Goal: Transaction & Acquisition: Purchase product/service

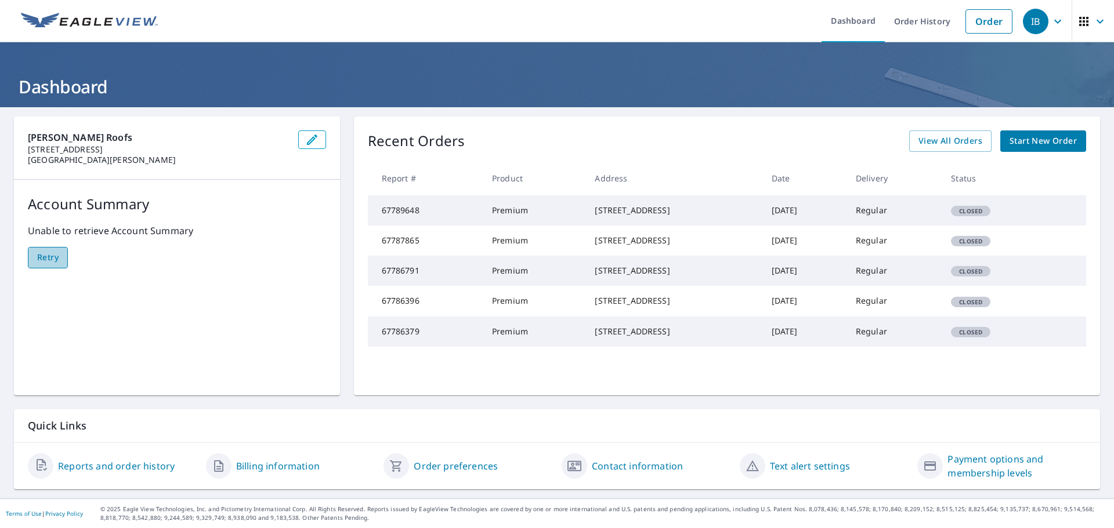
click at [47, 255] on span "Retry" at bounding box center [47, 258] width 21 height 15
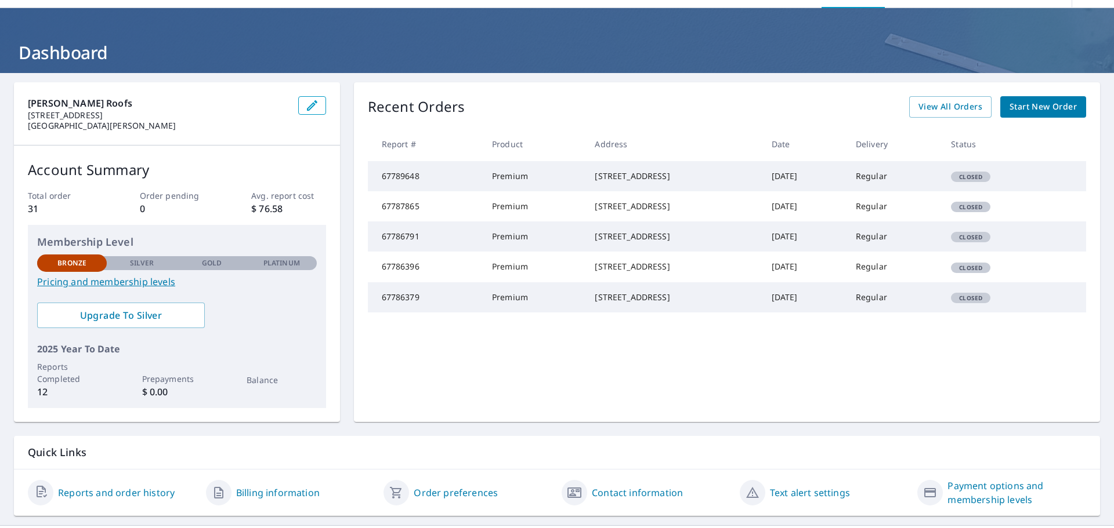
scroll to position [61, 0]
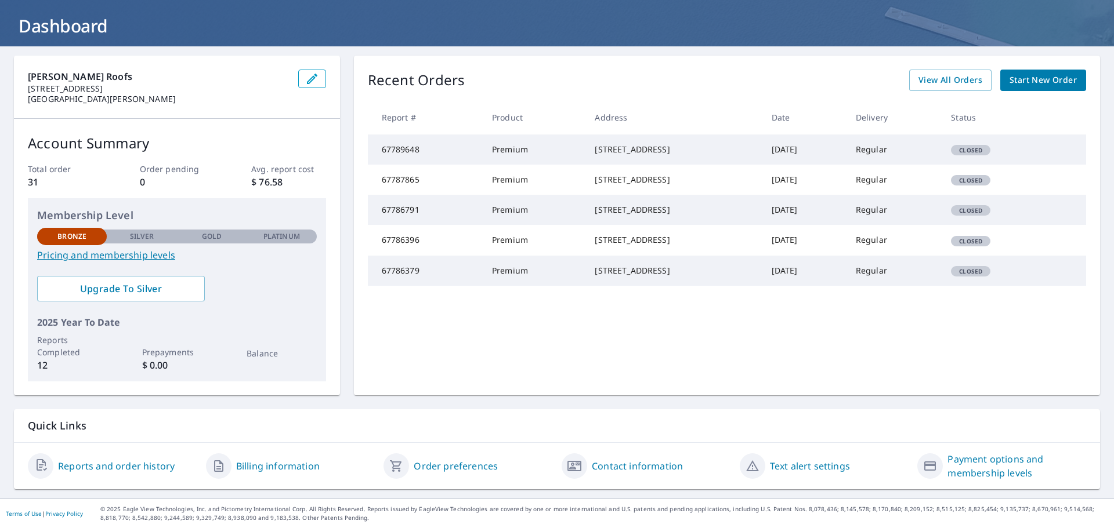
click at [253, 463] on link "Billing information" at bounding box center [278, 466] width 84 height 14
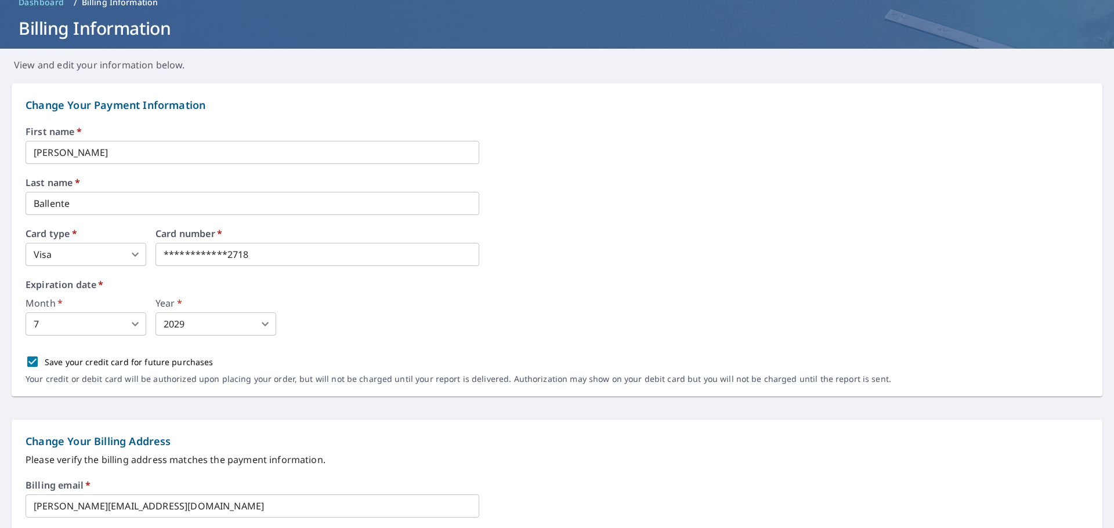
scroll to position [58, 0]
click at [454, 251] on div "Card number   *" at bounding box center [317, 248] width 324 height 37
click at [516, 269] on div "First name   * [PERSON_NAME] ​ Last name   * Ballente ​ Card type   * Visa 2 ​ …" at bounding box center [557, 263] width 1063 height 270
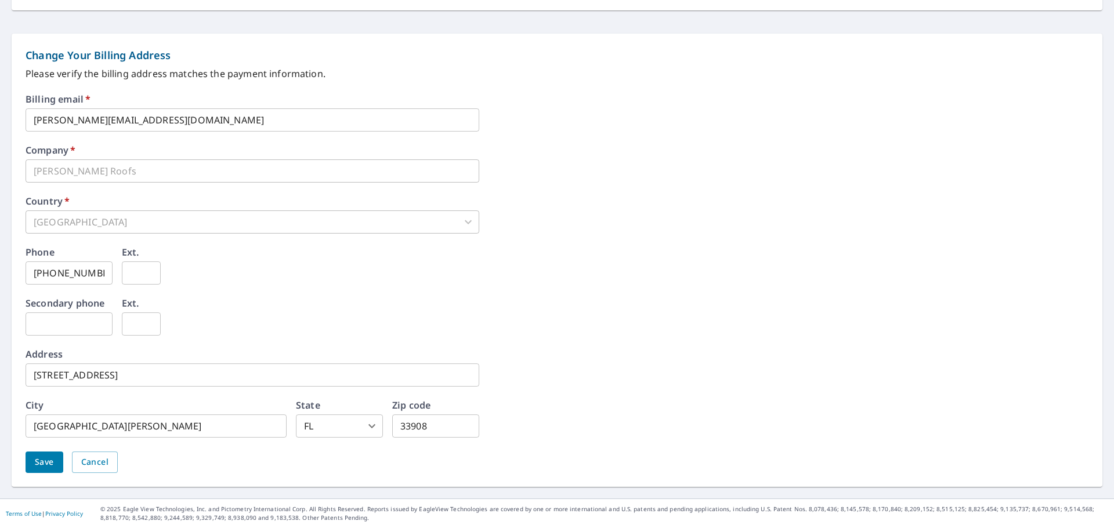
click at [52, 463] on span "Save" at bounding box center [44, 462] width 19 height 15
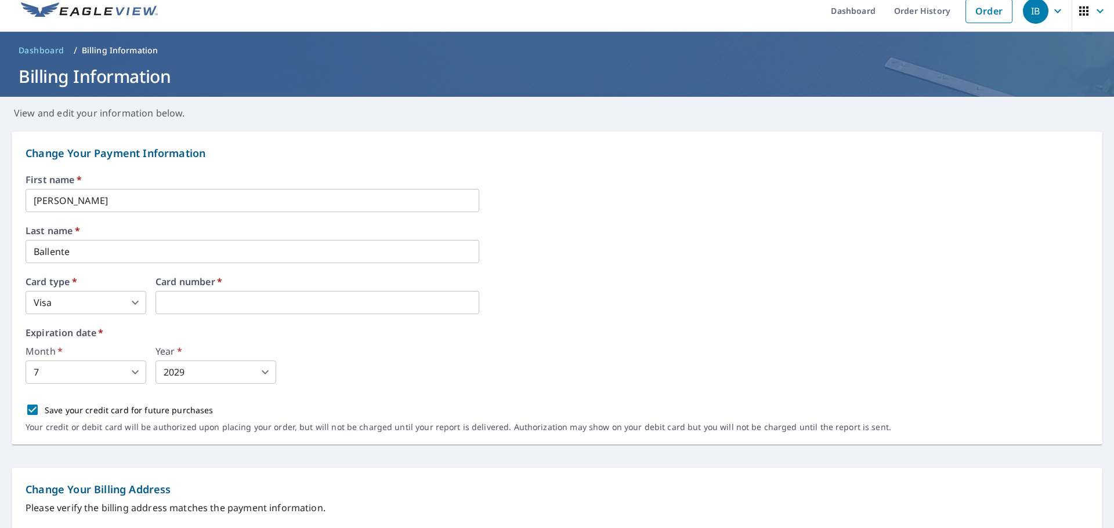
scroll to position [0, 0]
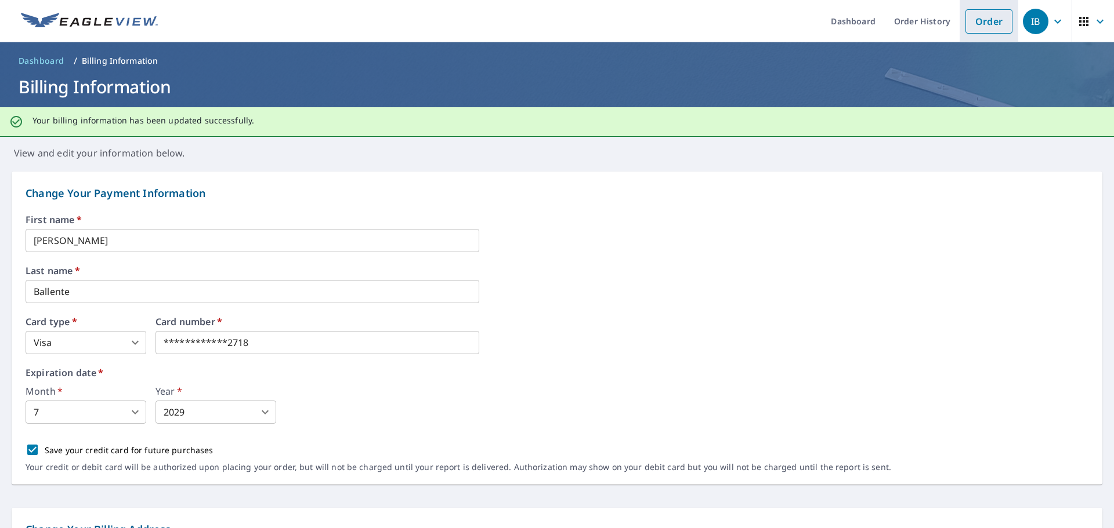
click at [978, 17] on link "Order" at bounding box center [988, 21] width 47 height 24
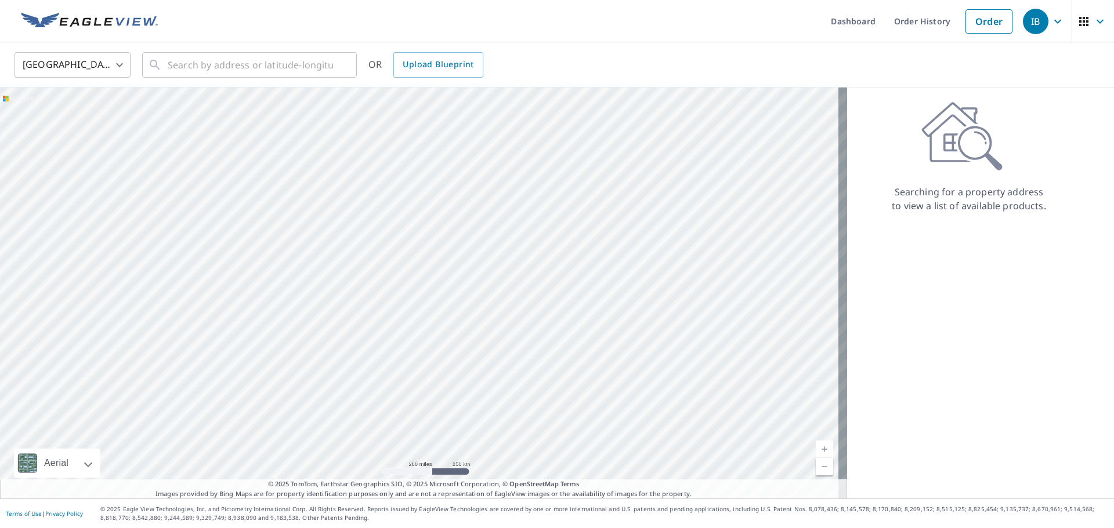
click at [123, 11] on link at bounding box center [89, 21] width 151 height 42
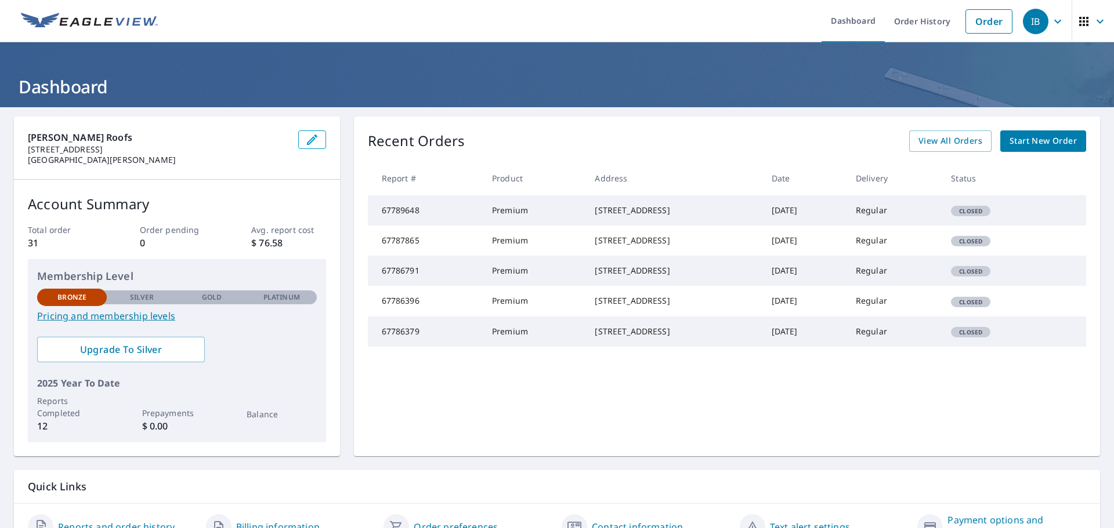
drag, startPoint x: 560, startPoint y: 209, endPoint x: 644, endPoint y: 220, distance: 84.8
click at [644, 220] on td "[STREET_ADDRESS]" at bounding box center [673, 210] width 176 height 30
copy div "[STREET_ADDRESS]"
click at [983, 21] on link "Order" at bounding box center [988, 21] width 47 height 24
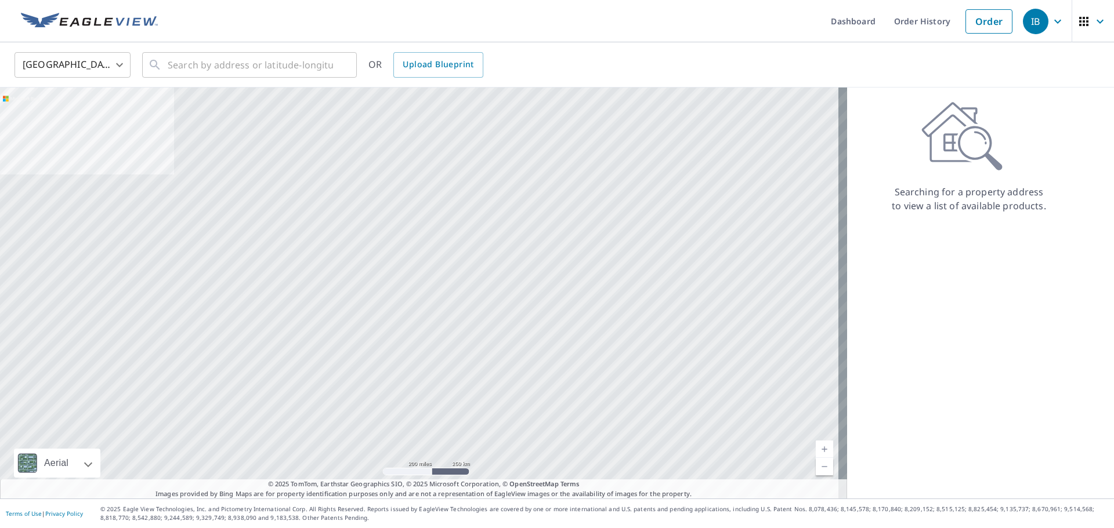
click at [149, 21] on img at bounding box center [89, 21] width 137 height 17
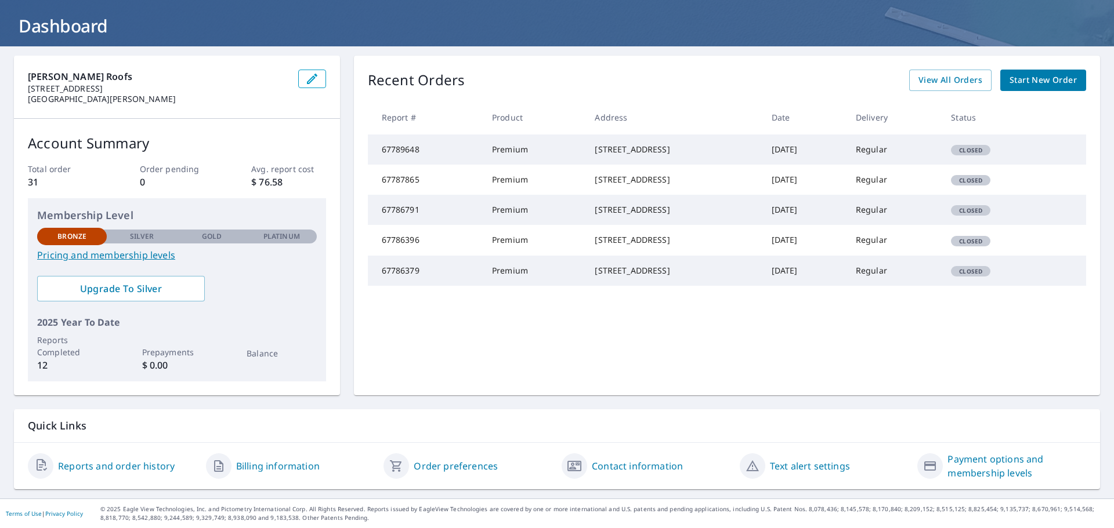
scroll to position [61, 0]
click at [1019, 87] on span "Start New Order" at bounding box center [1042, 80] width 67 height 15
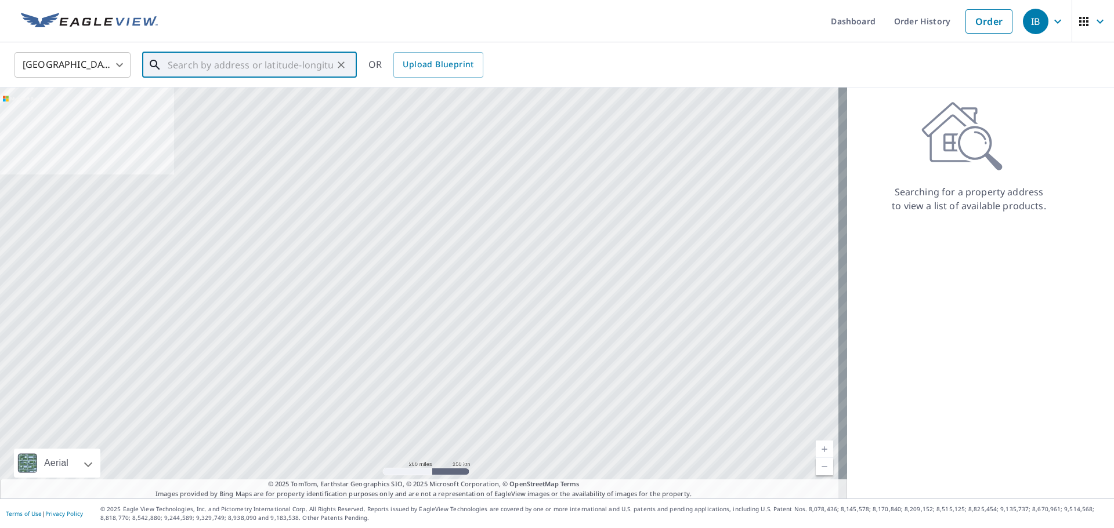
click at [288, 63] on input "text" at bounding box center [250, 65] width 165 height 32
paste input "[STREET_ADDRESS]"
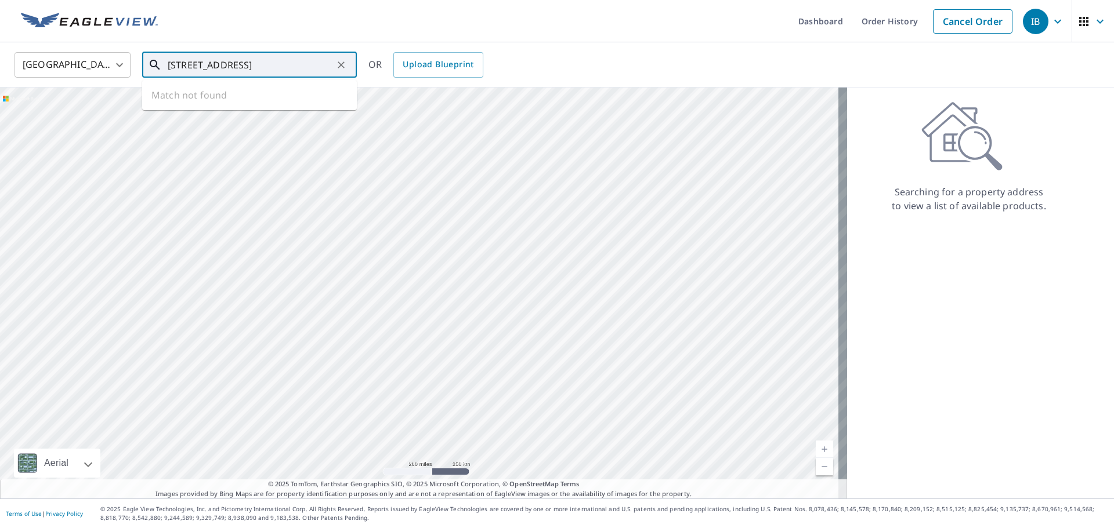
scroll to position [0, 61]
click at [218, 100] on span "[STREET_ADDRESS]" at bounding box center [256, 99] width 182 height 14
type input "[STREET_ADDRESS]"
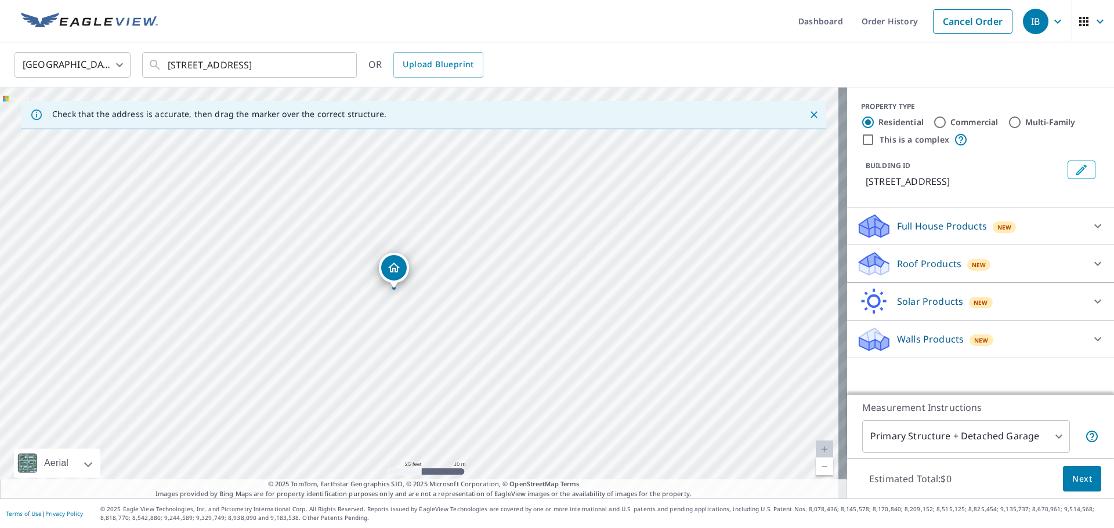
click at [943, 271] on p "Roof Products" at bounding box center [929, 264] width 64 height 14
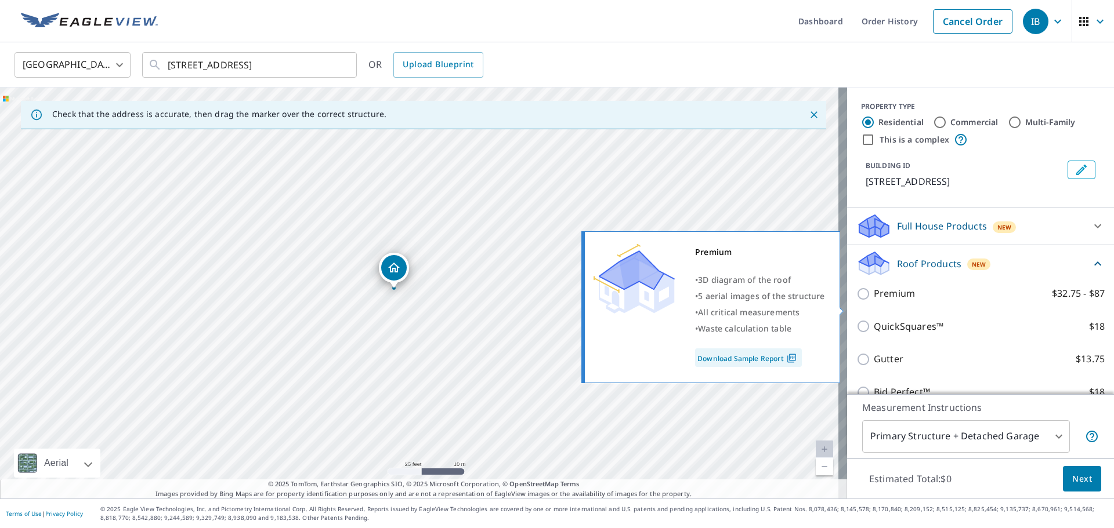
click at [874, 301] on p "Premium" at bounding box center [894, 294] width 41 height 15
click at [869, 301] on input "Premium $32.75 - $87" at bounding box center [864, 294] width 17 height 14
checkbox input "true"
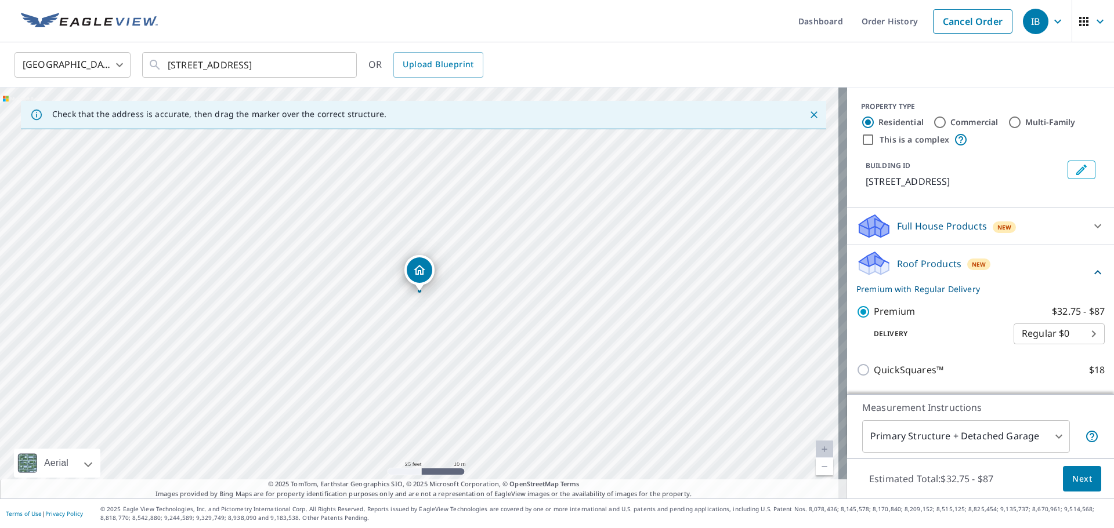
click at [923, 426] on body "IB IB Dashboard Order History Cancel Order IB [GEOGRAPHIC_DATA] [GEOGRAPHIC_DAT…" at bounding box center [557, 264] width 1114 height 528
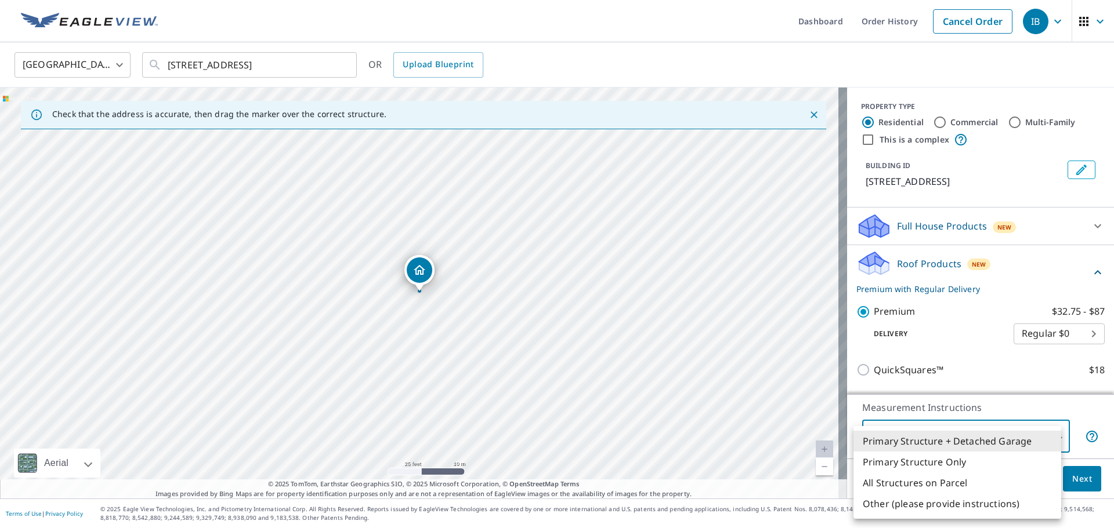
click at [919, 461] on li "Primary Structure Only" at bounding box center [957, 462] width 208 height 21
type input "2"
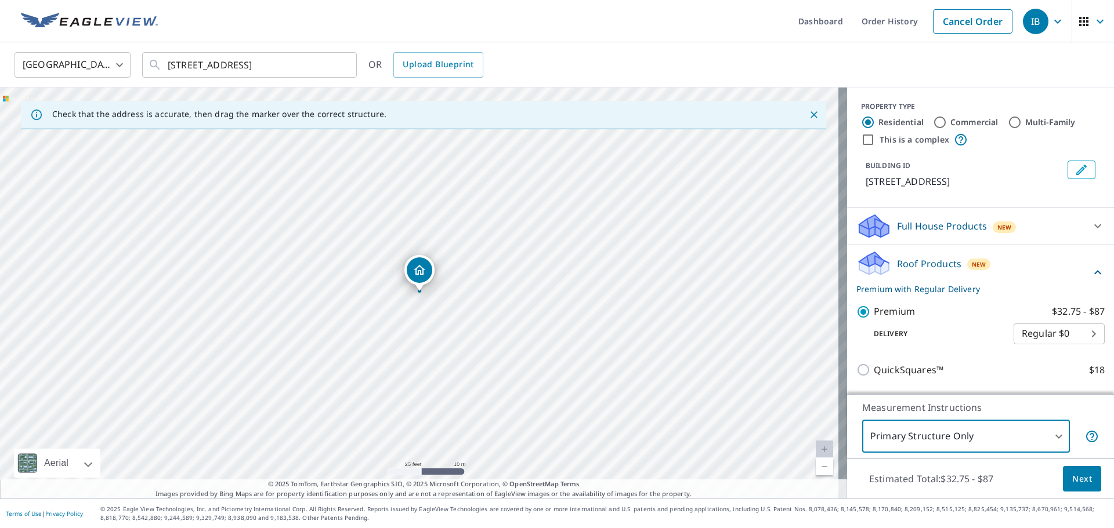
click at [1072, 476] on span "Next" at bounding box center [1082, 479] width 20 height 15
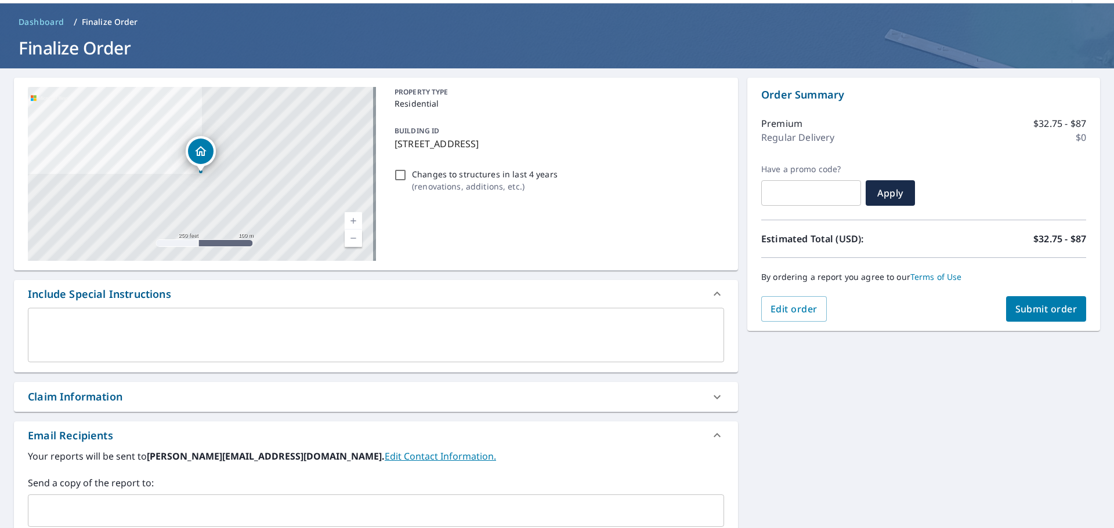
scroll to position [28, 0]
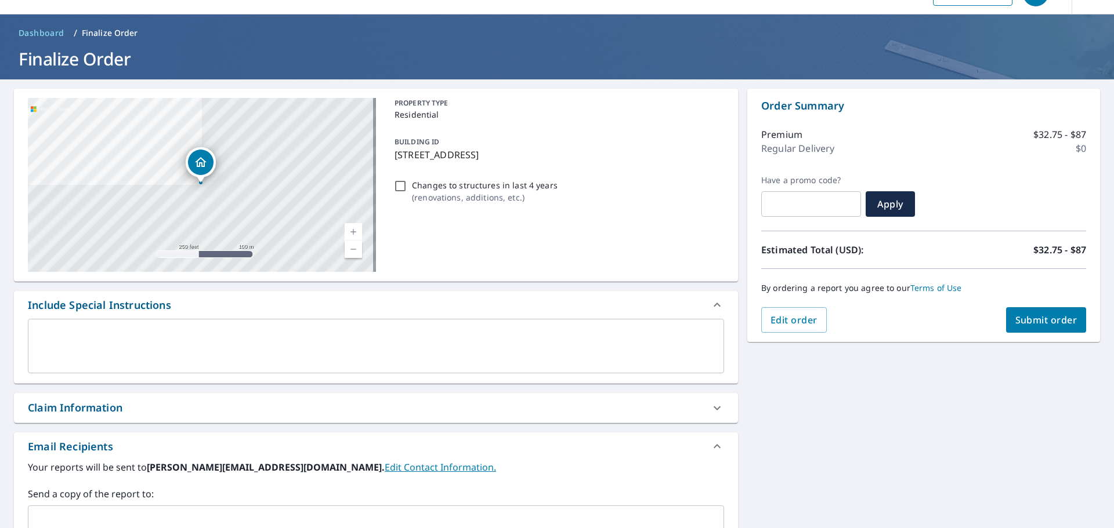
click at [1035, 321] on span "Submit order" at bounding box center [1046, 320] width 62 height 13
checkbox input "true"
